Goal: Navigation & Orientation: Find specific page/section

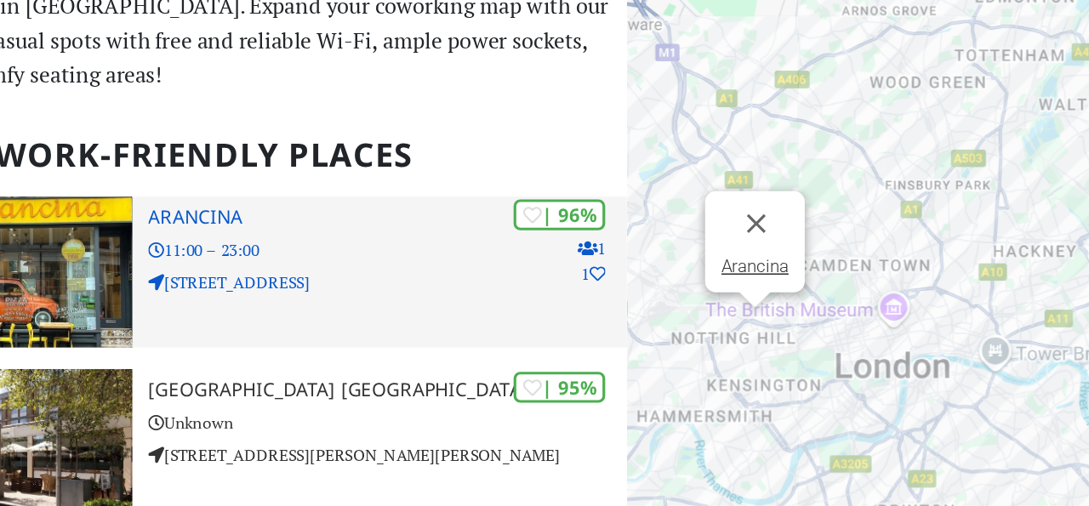
scroll to position [34, 0]
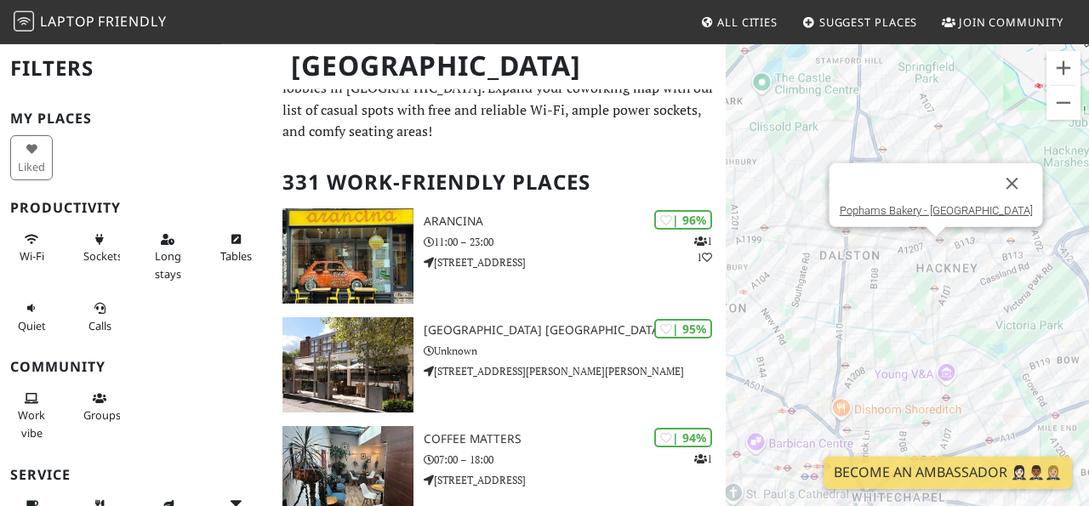
click at [938, 250] on div "To navigate, press the arrow keys. Pophams Bakery - [GEOGRAPHIC_DATA]" at bounding box center [906, 296] width 363 height 506
click at [948, 238] on div "To navigate, press the arrow keys. Pophams Bakery - [GEOGRAPHIC_DATA] [PERSON_N…" at bounding box center [906, 296] width 363 height 506
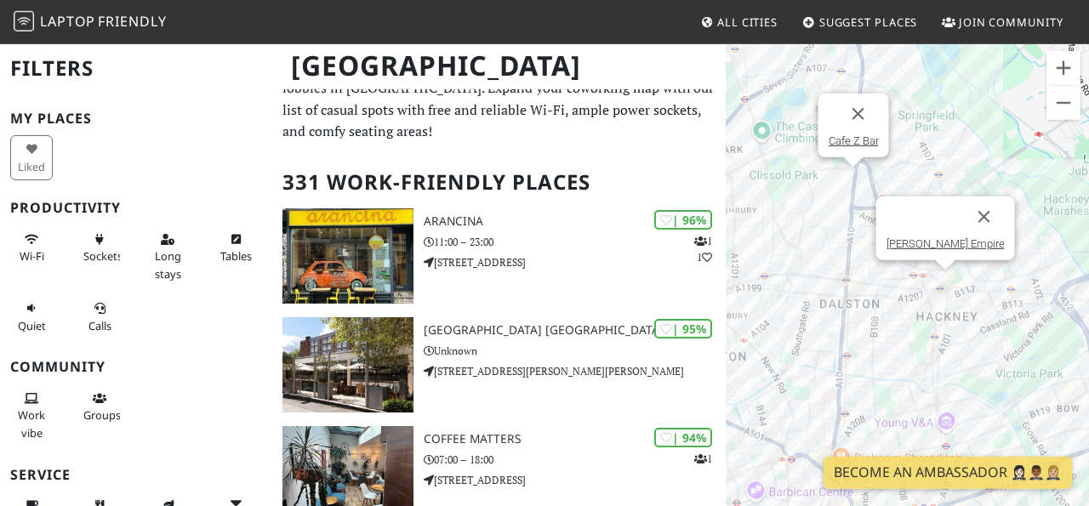
click at [850, 129] on button "Close" at bounding box center [857, 114] width 41 height 41
click at [974, 219] on button "Close" at bounding box center [986, 216] width 41 height 41
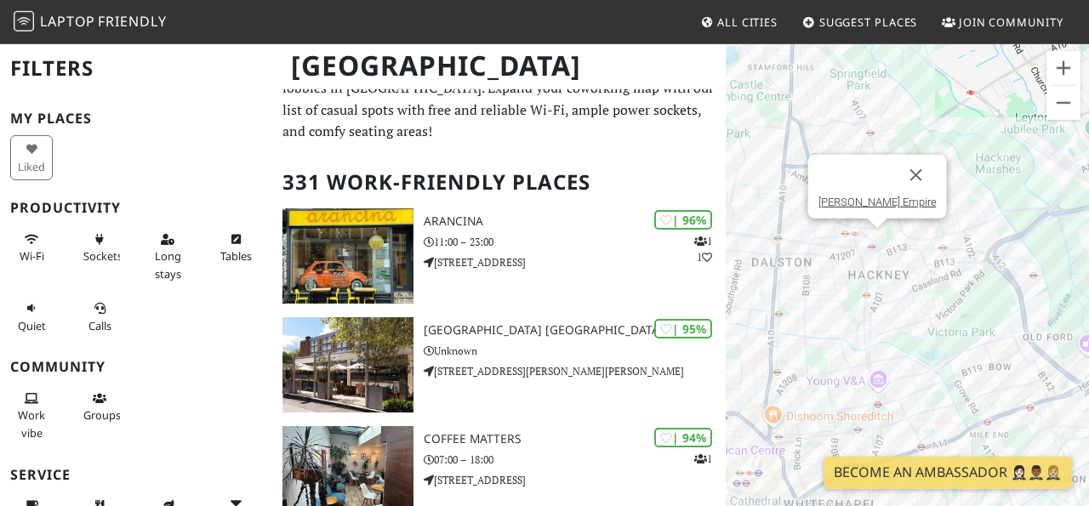
drag, startPoint x: 896, startPoint y: 293, endPoint x: 754, endPoint y: 223, distance: 157.5
click at [754, 223] on div "To navigate, press the arrow keys. [PERSON_NAME] Empire" at bounding box center [906, 296] width 363 height 506
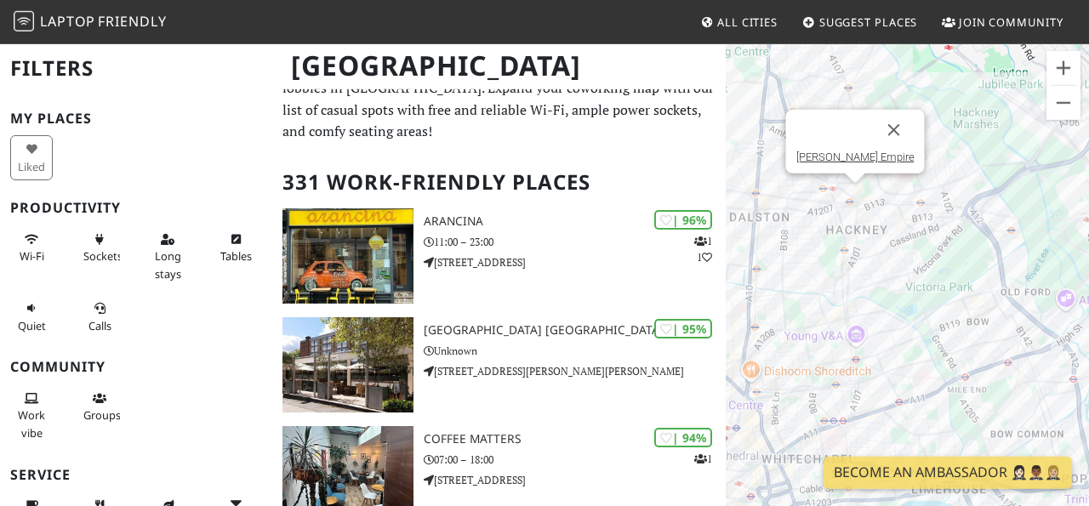
drag, startPoint x: 848, startPoint y: 289, endPoint x: 963, endPoint y: 269, distance: 116.6
click at [963, 269] on div "To navigate, press the arrow keys. [PERSON_NAME] Empire" at bounding box center [906, 296] width 363 height 506
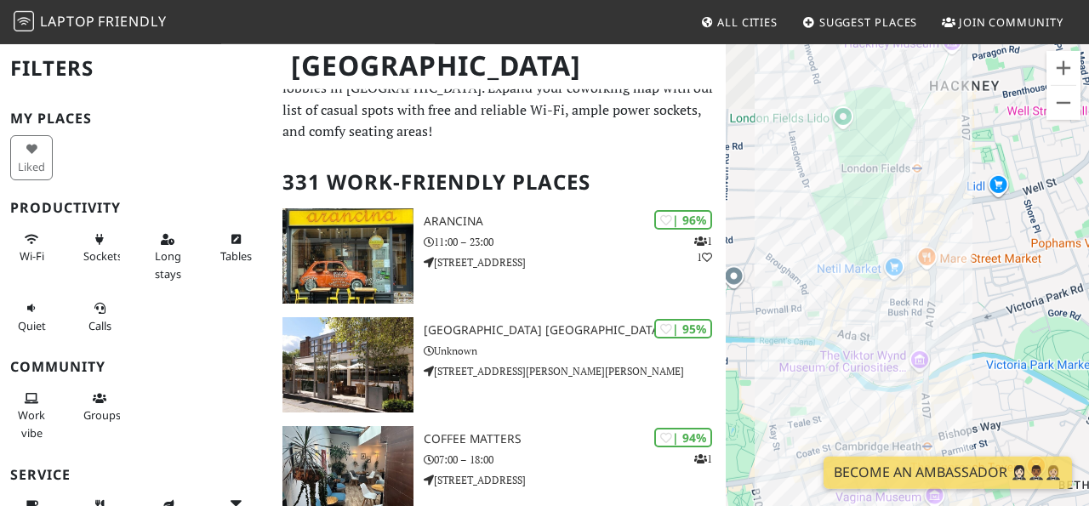
drag, startPoint x: 873, startPoint y: 255, endPoint x: 1021, endPoint y: 221, distance: 151.0
click at [1021, 221] on div "To navigate, press the arrow keys. [PERSON_NAME] Empire" at bounding box center [906, 296] width 363 height 506
